Goal: Find specific page/section: Find specific page/section

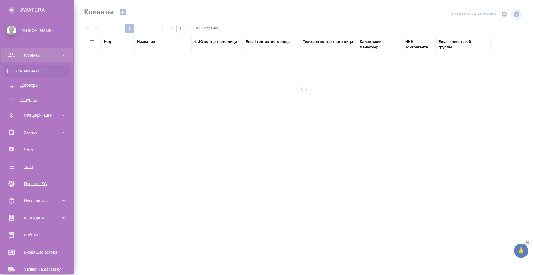
select select "RU"
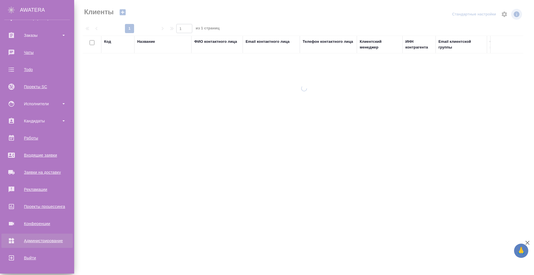
click at [48, 242] on div "Администрирование" at bounding box center [37, 241] width 66 height 9
